Goal: Task Accomplishment & Management: Manage account settings

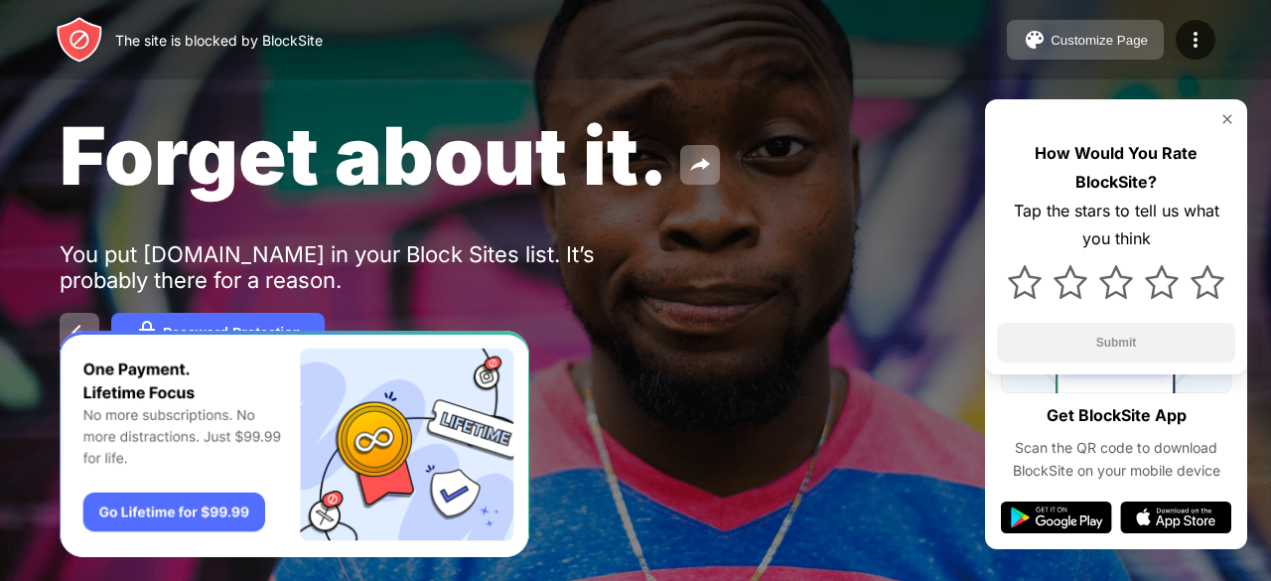
click at [1104, 41] on div "Customize Page" at bounding box center [1099, 40] width 97 height 15
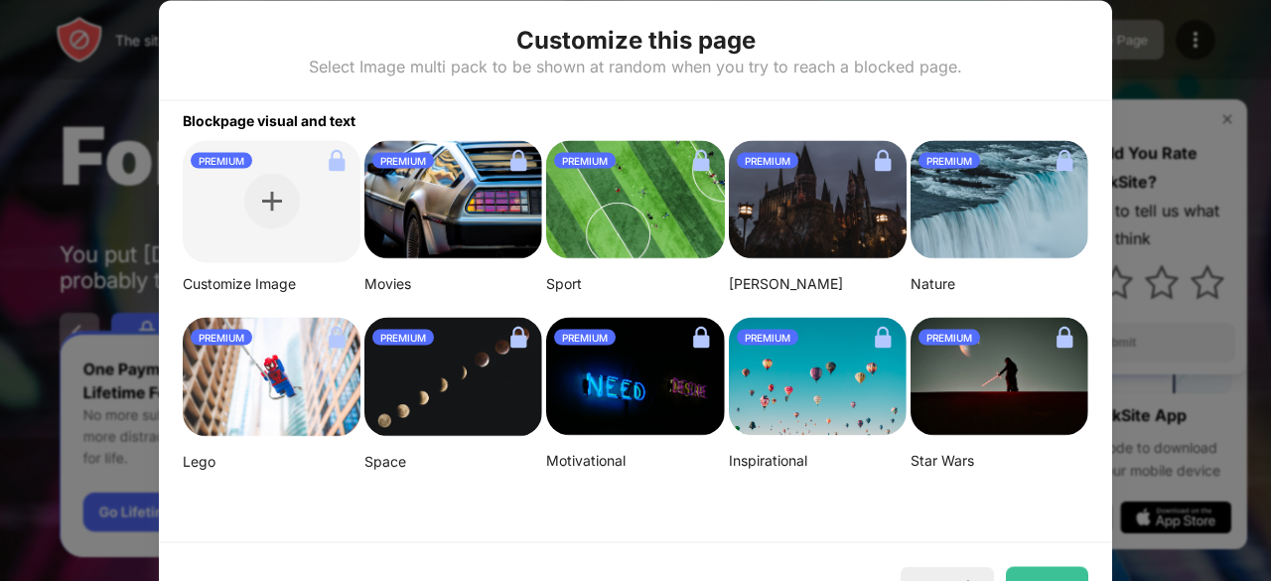
click at [1136, 40] on div at bounding box center [635, 290] width 1271 height 581
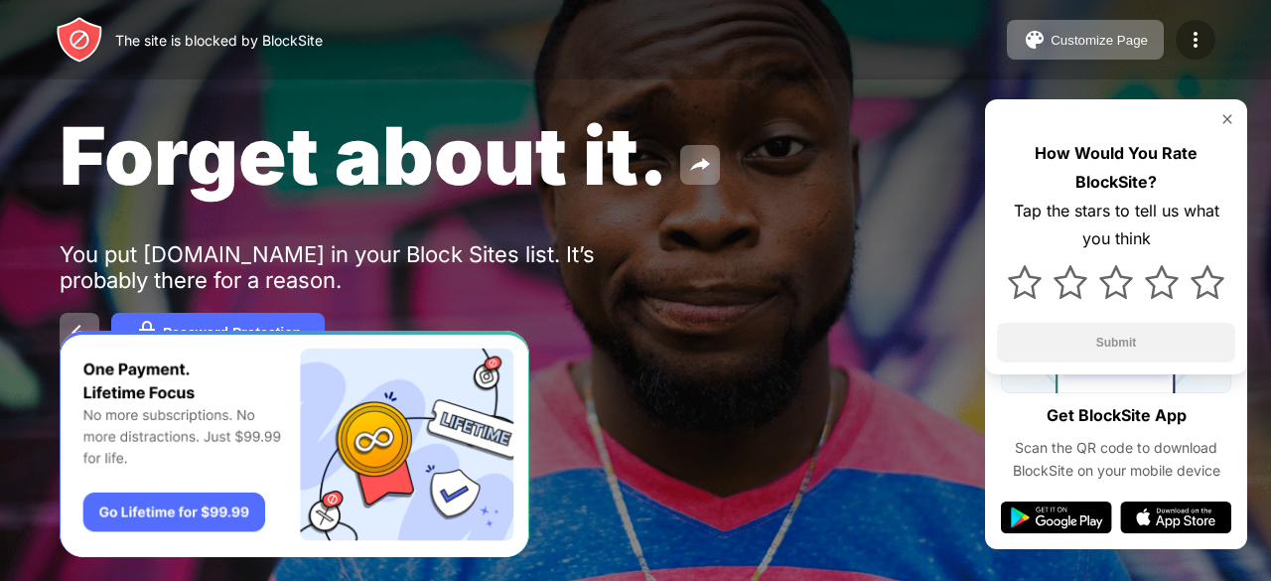
click at [1190, 33] on img at bounding box center [1196, 40] width 24 height 24
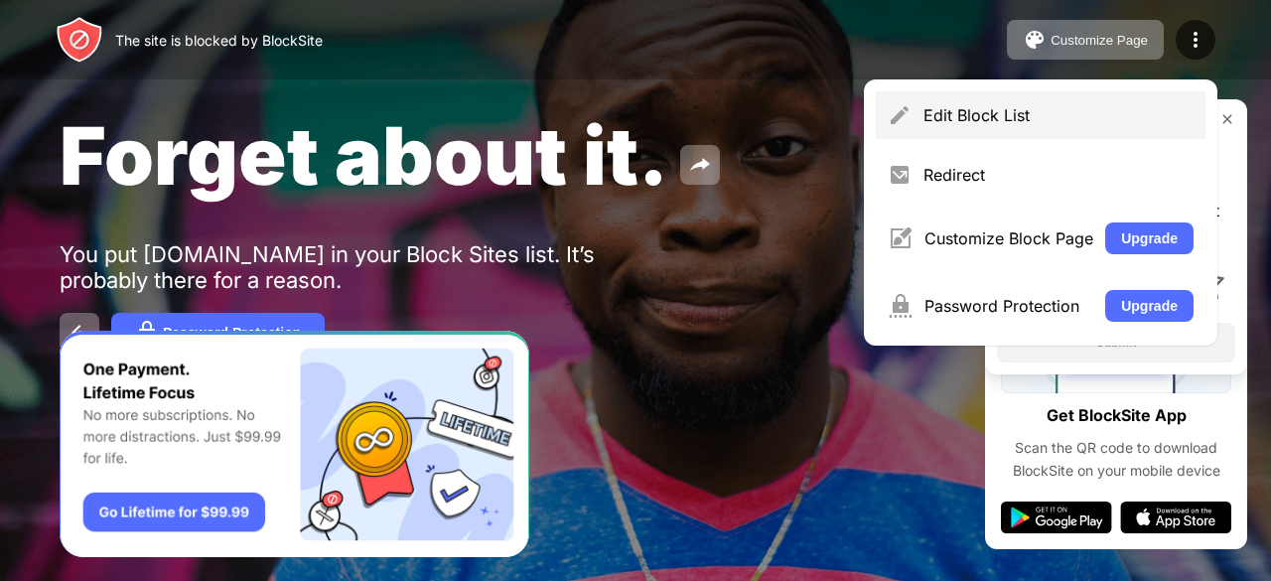
click at [1035, 114] on div "Edit Block List" at bounding box center [1059, 115] width 270 height 20
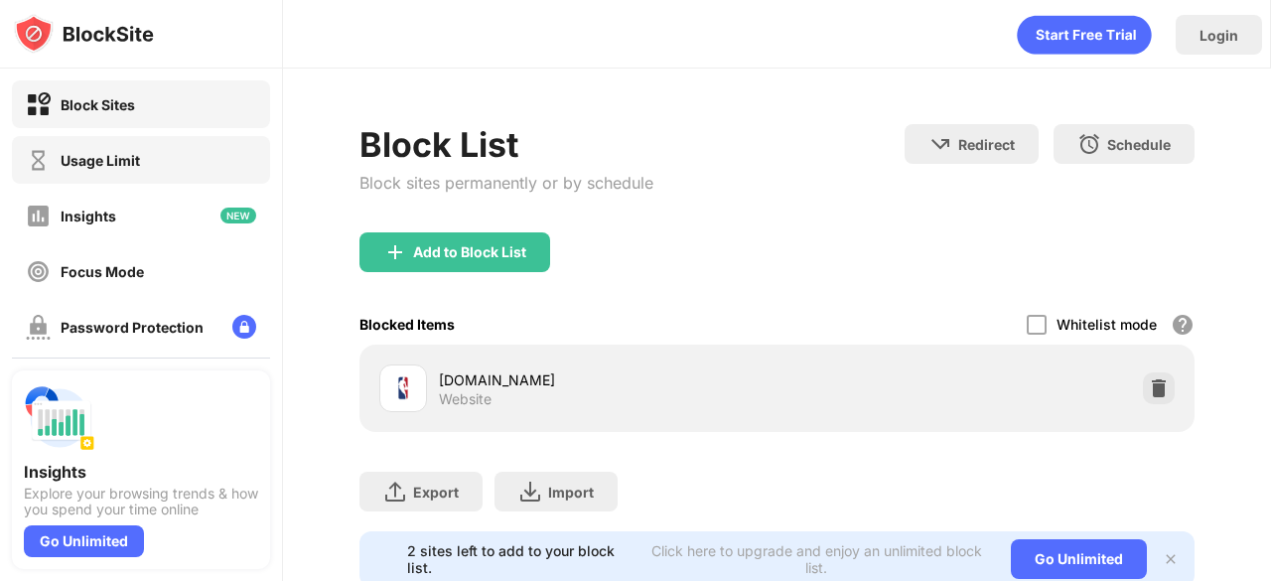
click at [139, 163] on div "Usage Limit" at bounding box center [100, 160] width 79 height 17
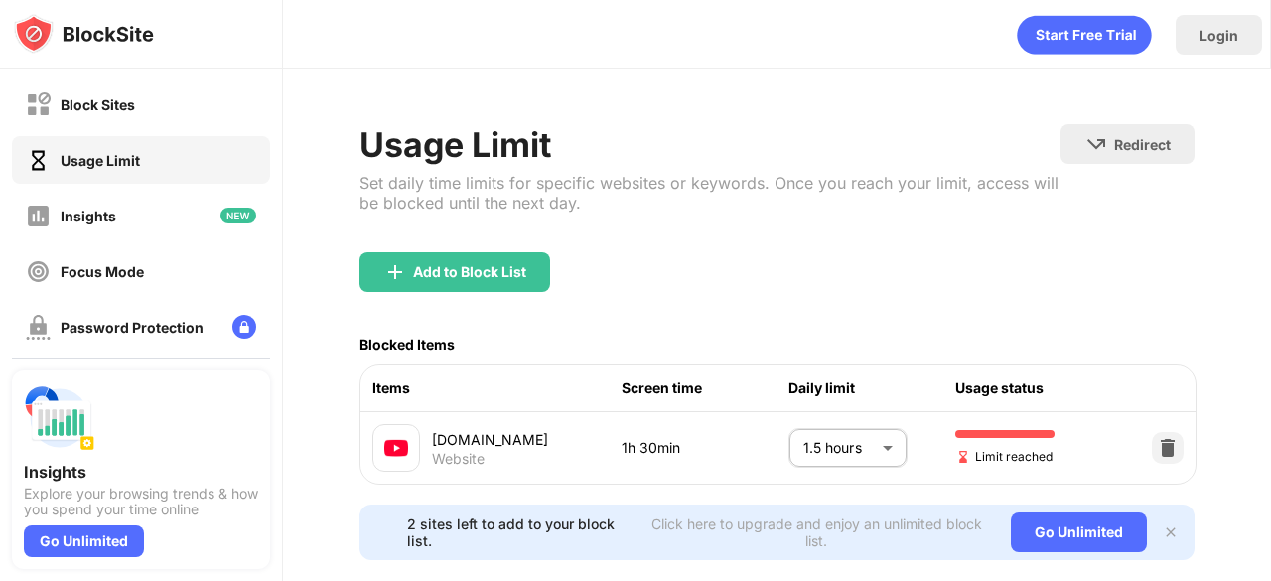
click at [809, 438] on body "Block Sites Usage Limit Insights Focus Mode Password Protection Custom Block Pa…" at bounding box center [635, 290] width 1271 height 581
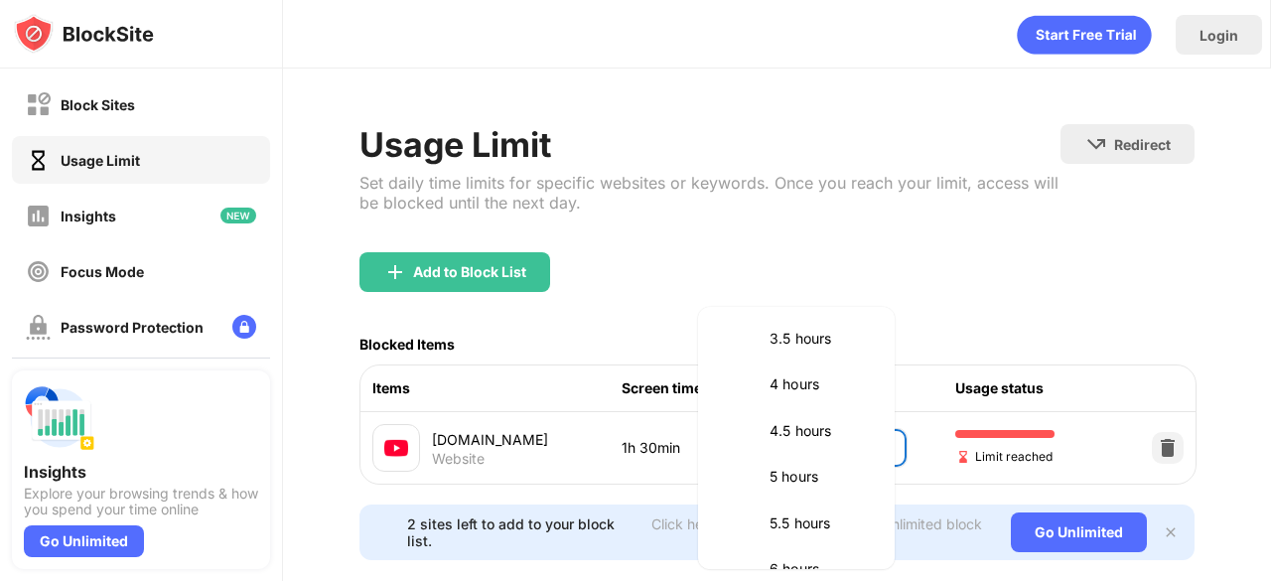
scroll to position [797, 0]
click at [809, 521] on p "5.5 hours" at bounding box center [820, 522] width 101 height 22
type input "***"
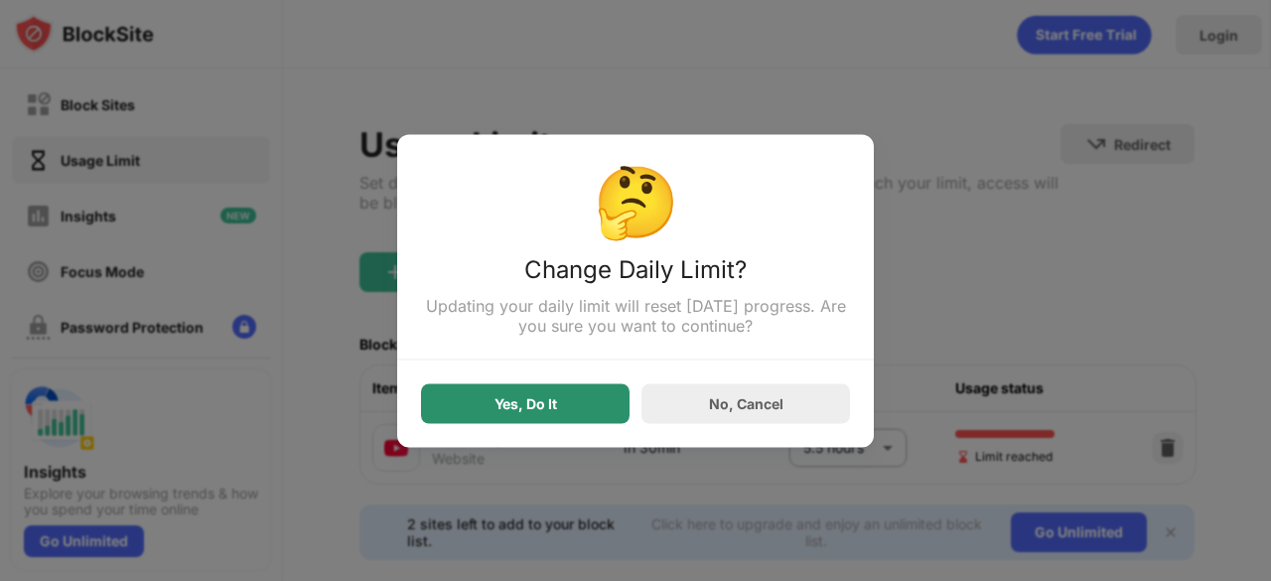
click at [545, 416] on div "Yes, Do It" at bounding box center [525, 403] width 209 height 40
